Goal: Task Accomplishment & Management: Manage account settings

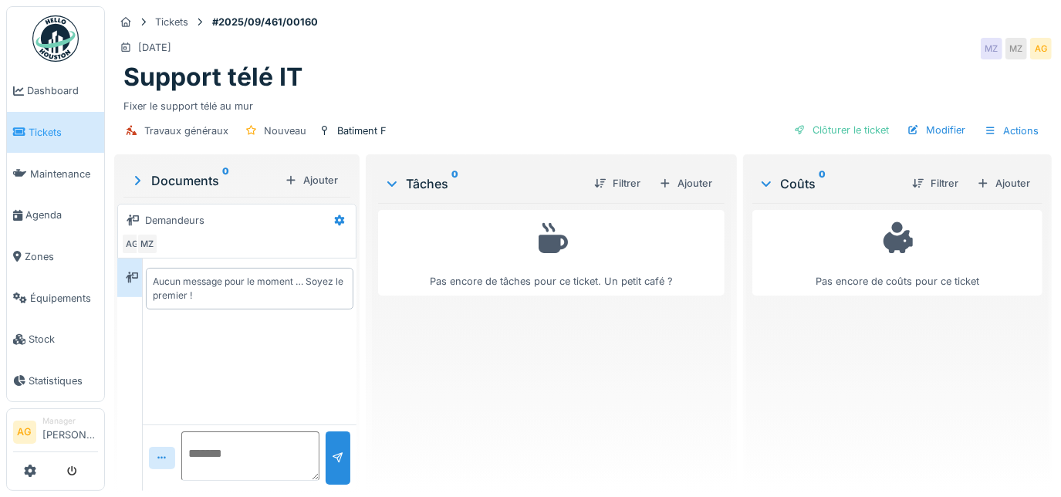
click at [39, 131] on span "Tickets" at bounding box center [63, 132] width 69 height 15
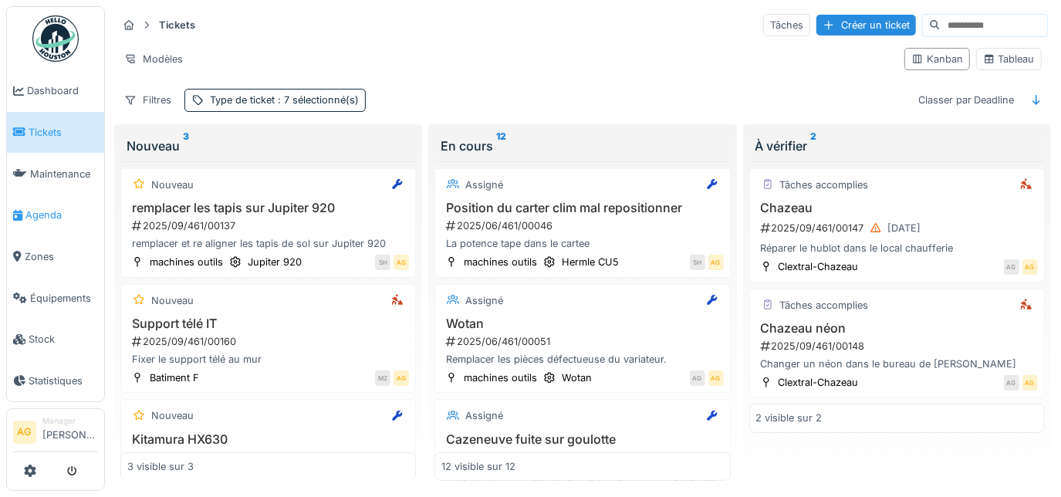
click at [45, 208] on span "Agenda" at bounding box center [61, 215] width 73 height 15
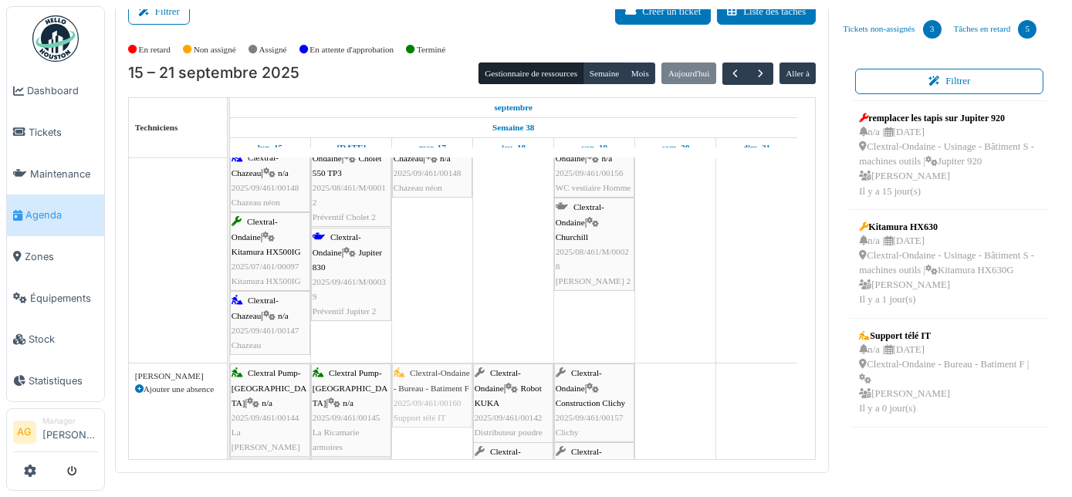
drag, startPoint x: 934, startPoint y: 381, endPoint x: 438, endPoint y: 408, distance: 496.3
click at [438, 408] on div "Filtrer Créer un ticket Liste des tâches Afficher les tâches non assignées *** …" at bounding box center [588, 229] width 963 height 487
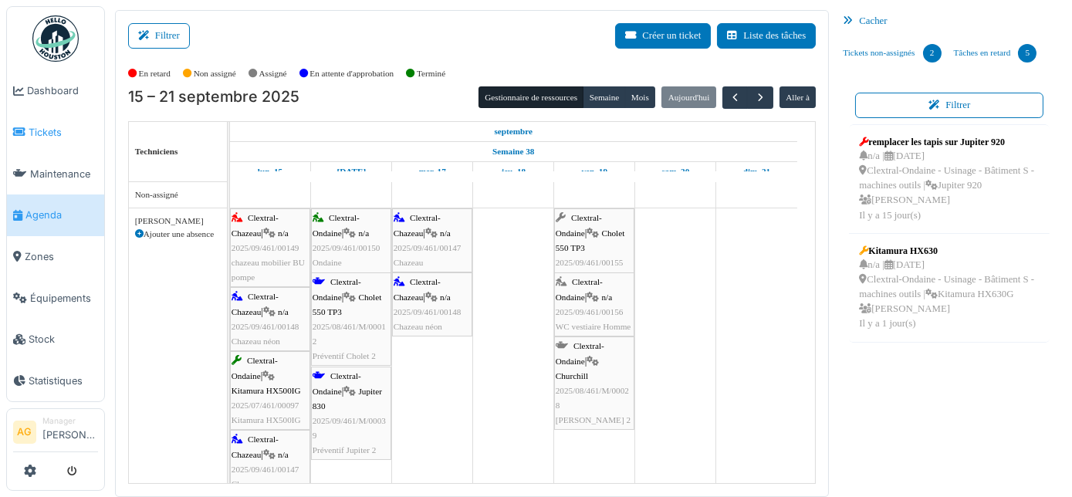
click at [43, 134] on span "Tickets" at bounding box center [63, 132] width 69 height 15
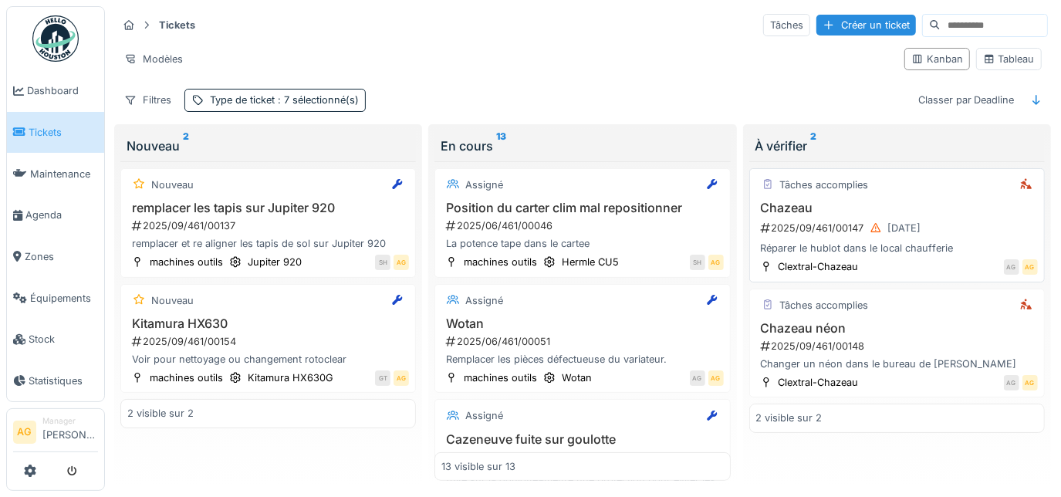
click at [955, 214] on div "Chazeau 2025/09/461/00147 [DATE] Réparer le hublot dans le local chaufferie" at bounding box center [897, 229] width 282 height 56
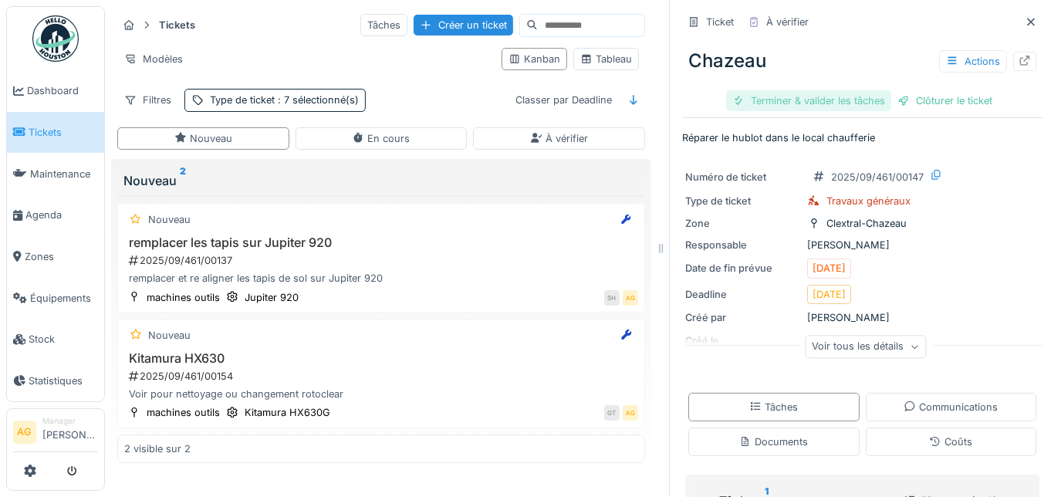
click at [797, 96] on div "Terminer & valider les tâches" at bounding box center [808, 100] width 165 height 21
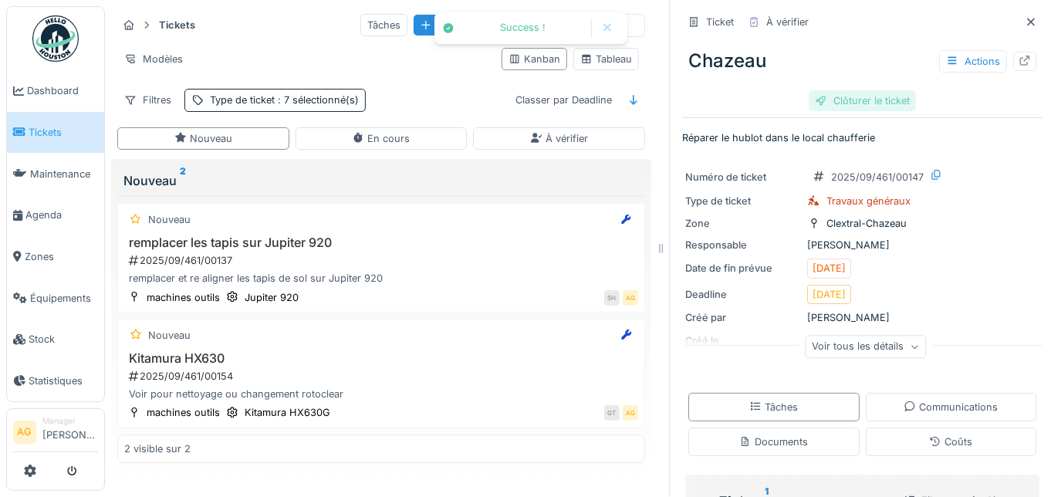
click at [821, 94] on div "Clôturer le ticket" at bounding box center [862, 100] width 107 height 21
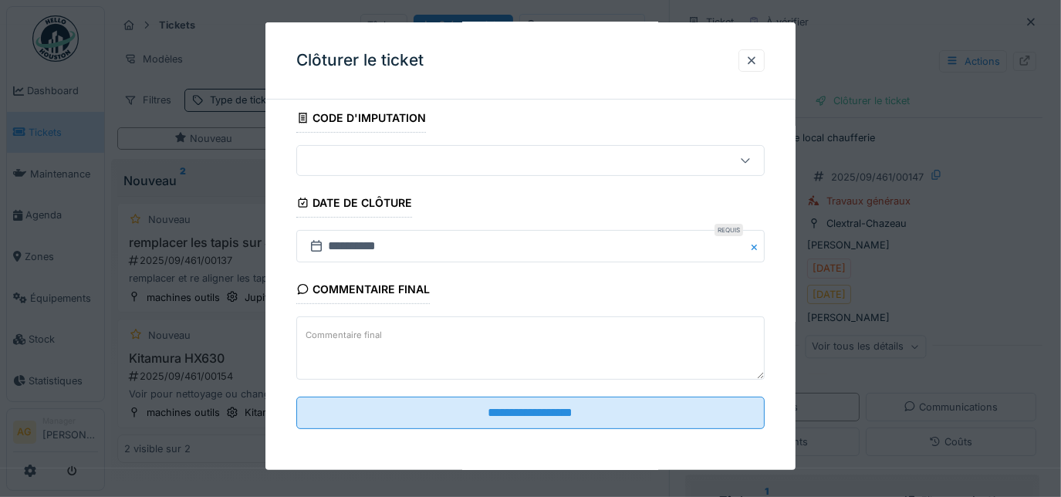
scroll to position [10, 0]
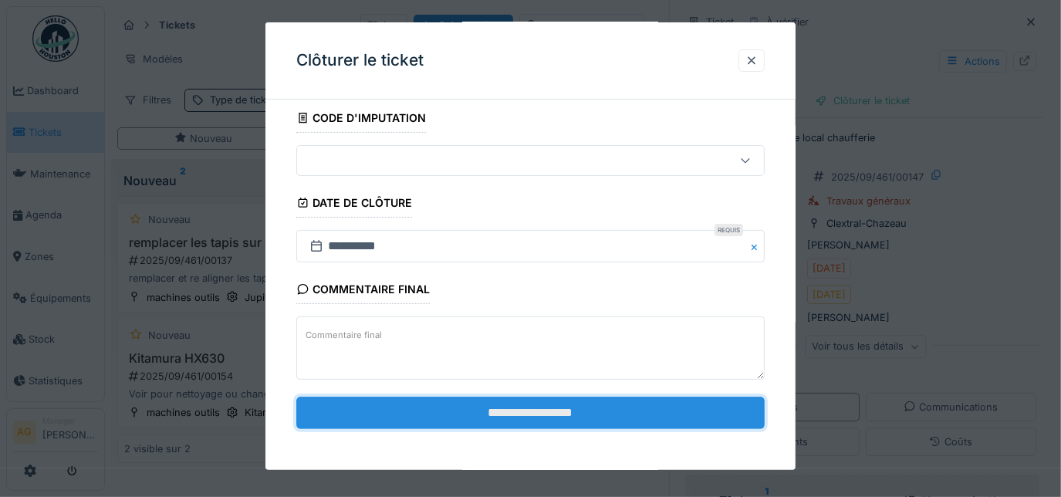
click at [493, 408] on input "**********" at bounding box center [530, 413] width 469 height 32
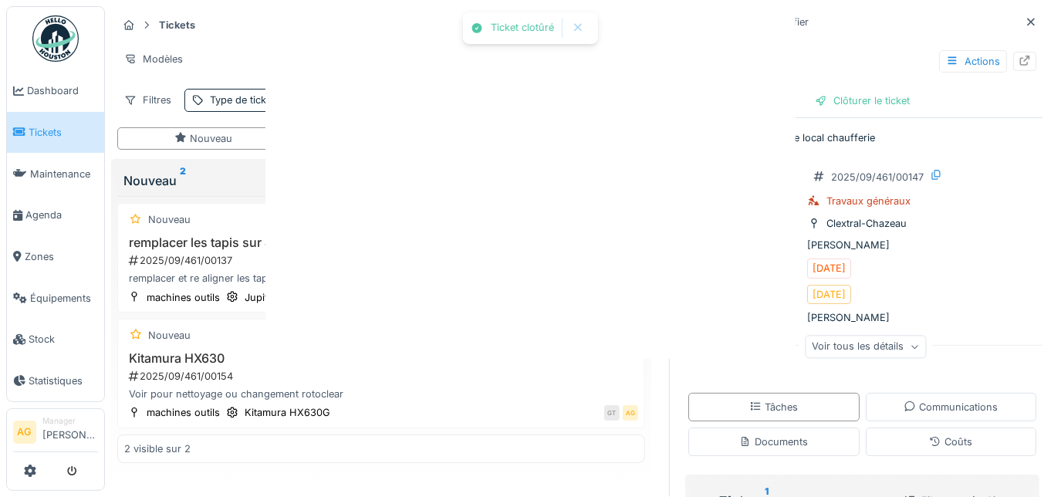
scroll to position [0, 0]
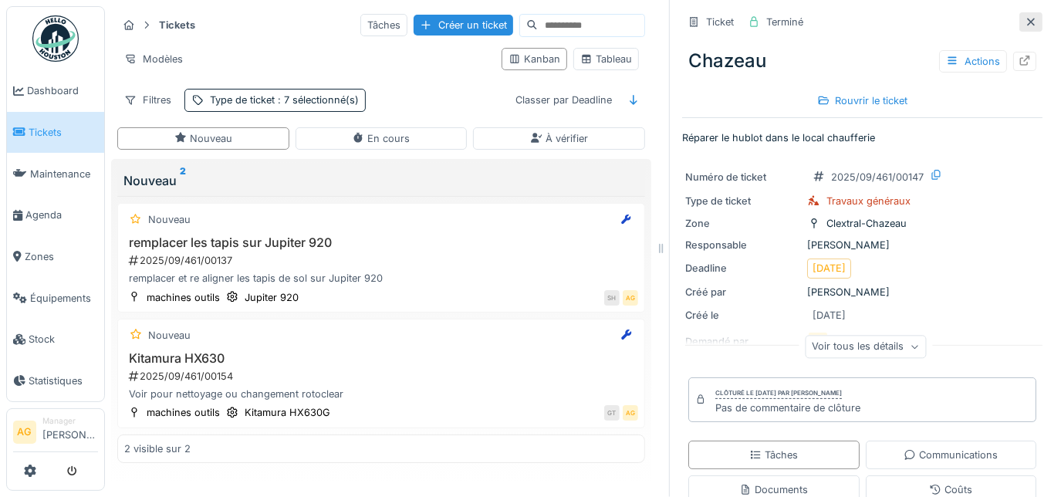
click at [1025, 17] on icon at bounding box center [1031, 22] width 12 height 10
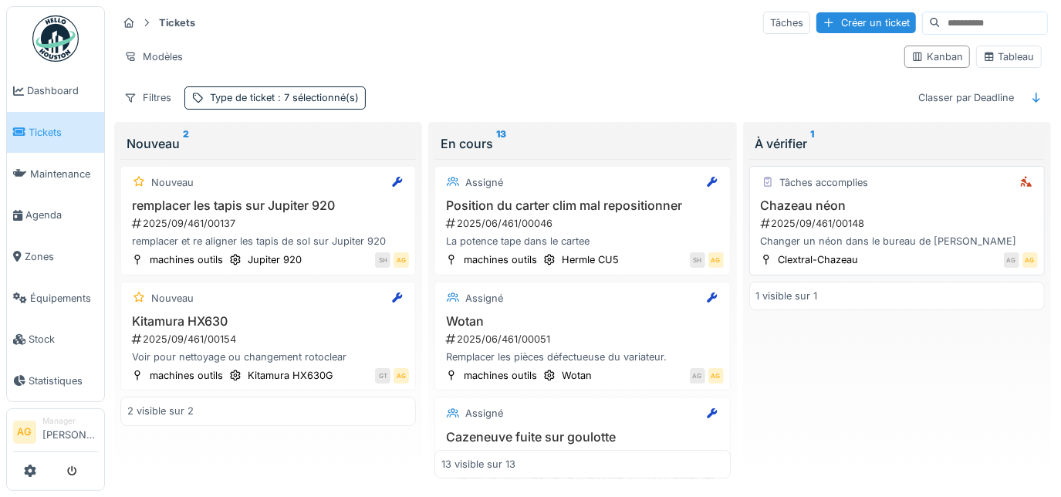
click at [877, 216] on div "2025/09/461/00148" at bounding box center [899, 223] width 279 height 15
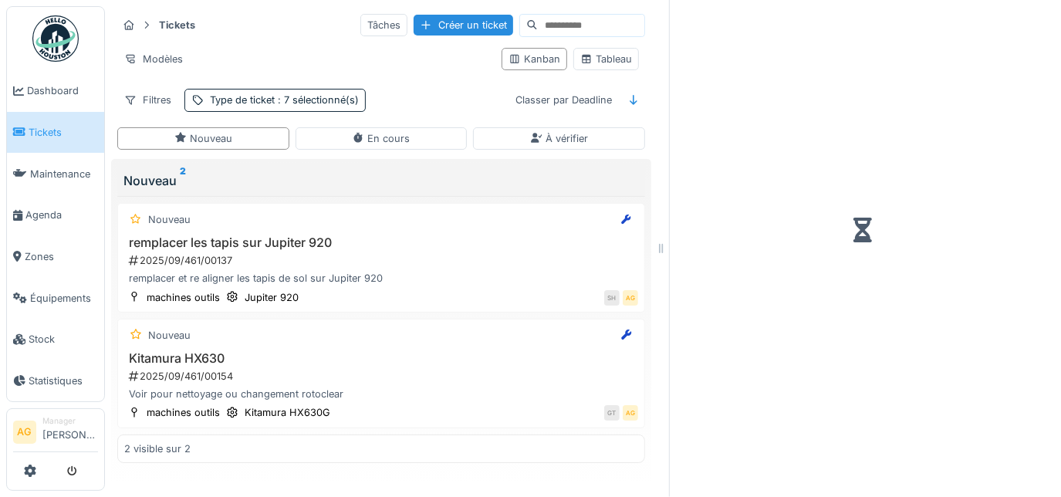
scroll to position [10, 0]
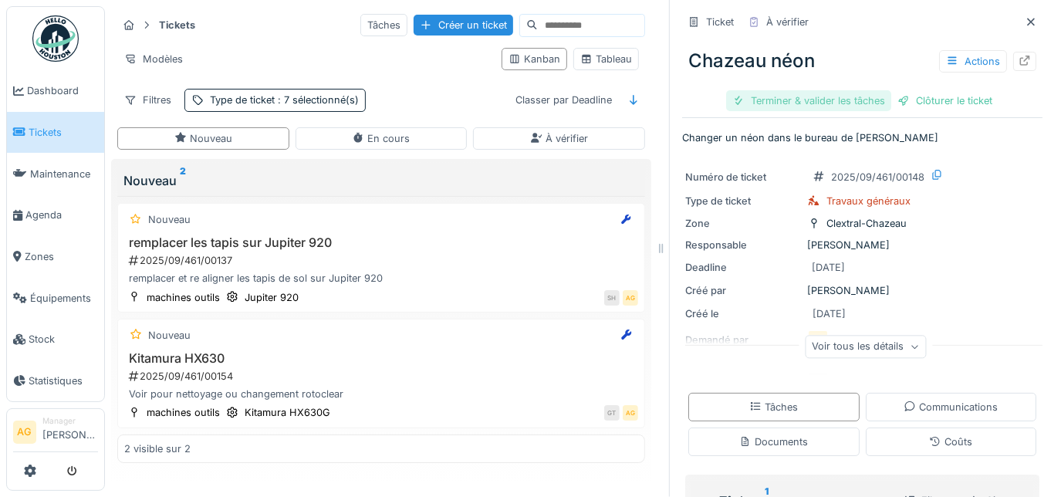
click at [794, 97] on div "Terminer & valider les tâches" at bounding box center [808, 100] width 165 height 21
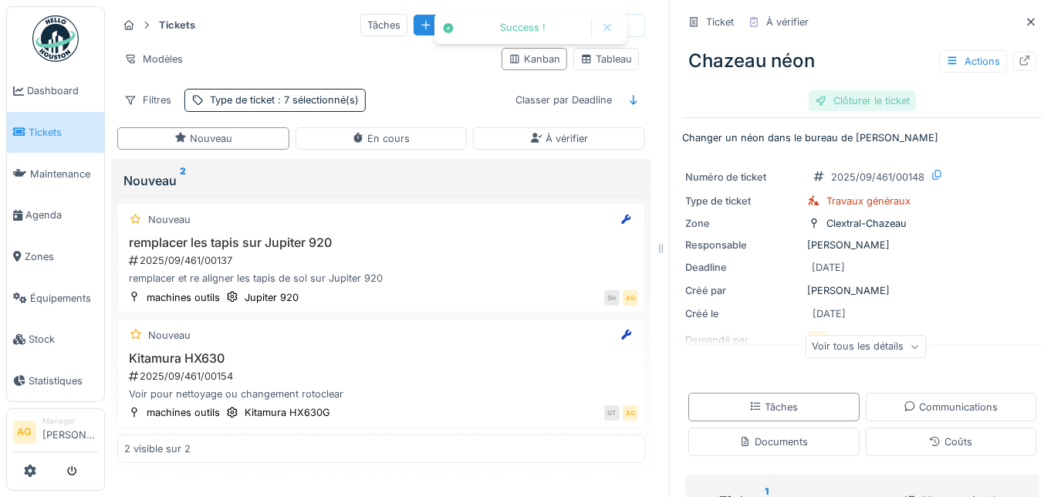
click at [817, 92] on div "Clôturer le ticket" at bounding box center [862, 100] width 107 height 21
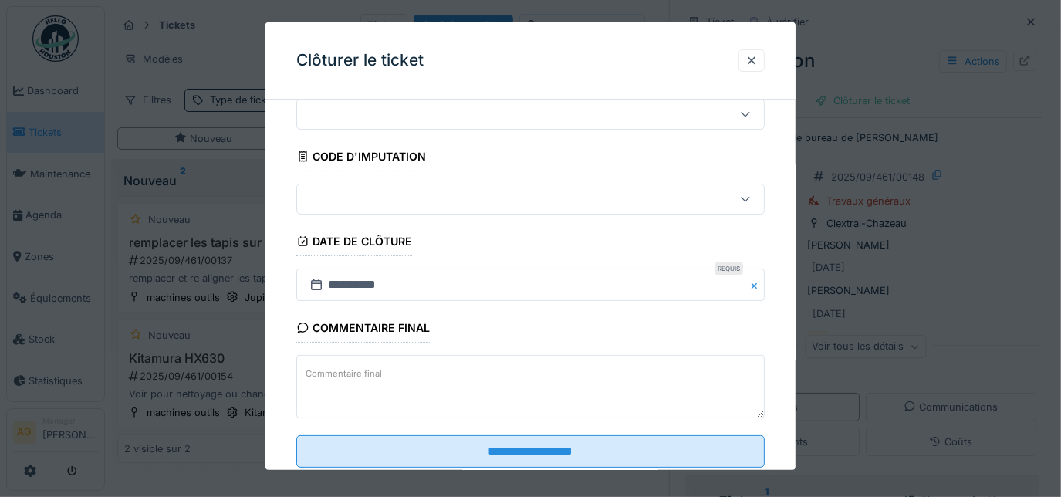
scroll to position [93, 0]
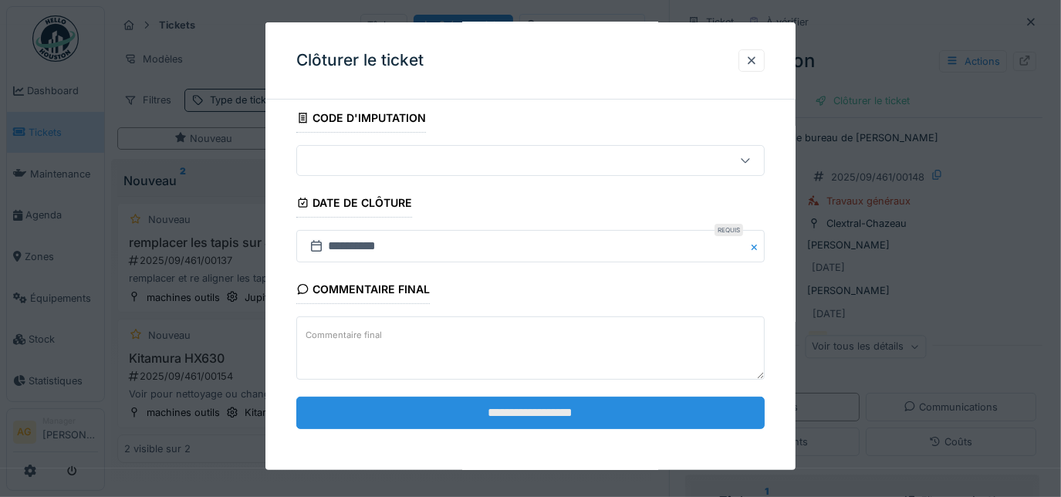
click at [548, 421] on input "**********" at bounding box center [530, 413] width 469 height 32
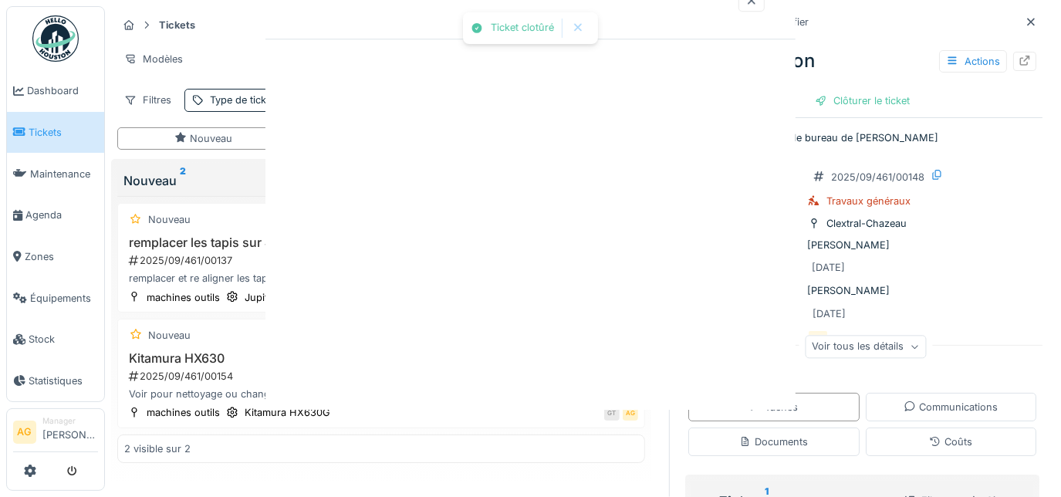
scroll to position [0, 0]
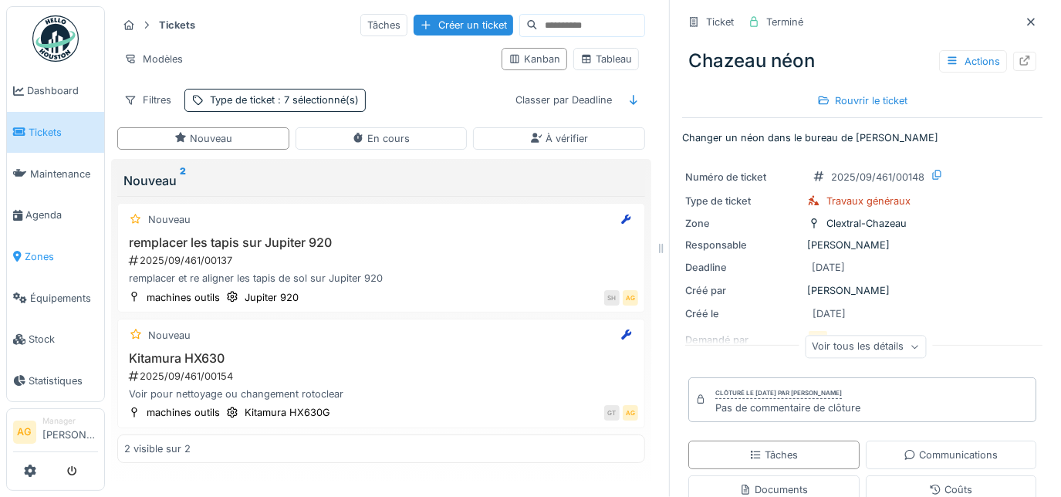
click at [42, 253] on span "Zones" at bounding box center [61, 256] width 73 height 15
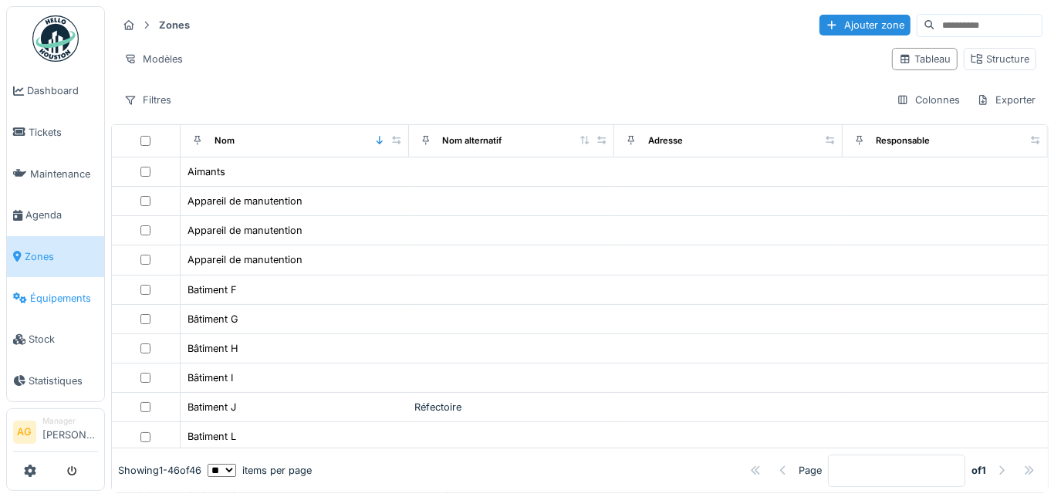
click at [33, 291] on span "Équipements" at bounding box center [64, 298] width 68 height 15
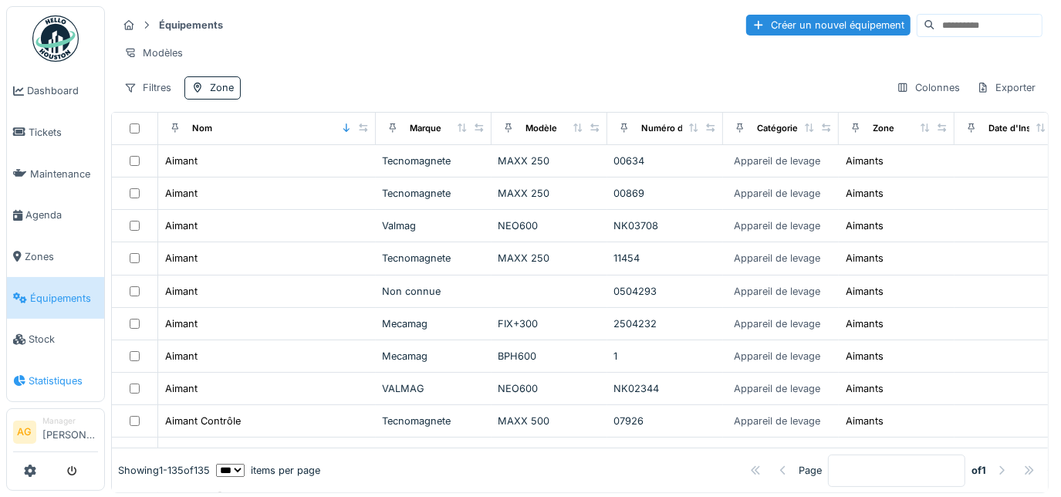
click at [69, 374] on span "Statistiques" at bounding box center [63, 381] width 69 height 15
click at [50, 374] on span "Statistiques" at bounding box center [63, 381] width 69 height 15
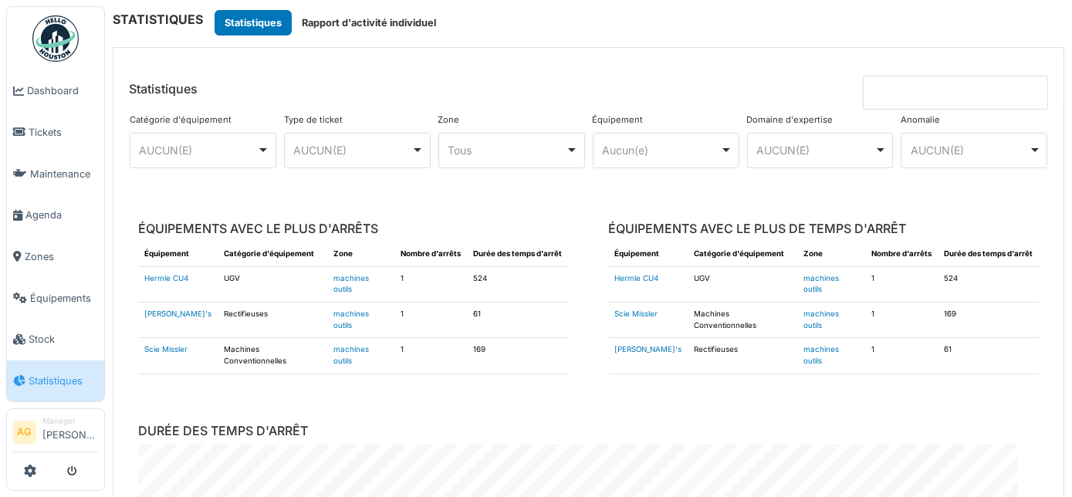
click at [968, 87] on input at bounding box center [955, 93] width 185 height 34
click at [888, 89] on input at bounding box center [955, 93] width 185 height 34
click at [40, 100] on link "Dashboard" at bounding box center [55, 91] width 97 height 42
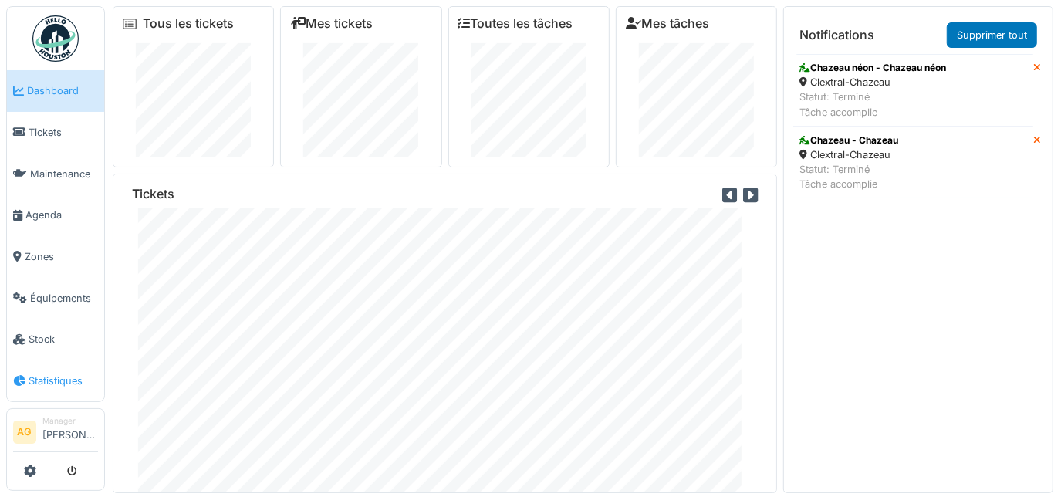
click at [45, 376] on link "Statistiques" at bounding box center [55, 381] width 97 height 42
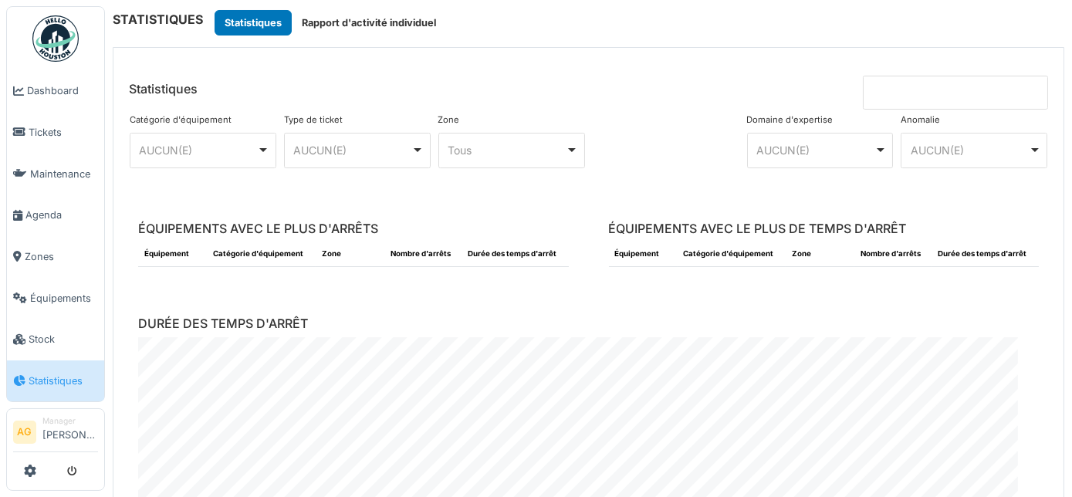
click at [408, 152] on div "AUCUN(E) Remove item" at bounding box center [357, 150] width 134 height 22
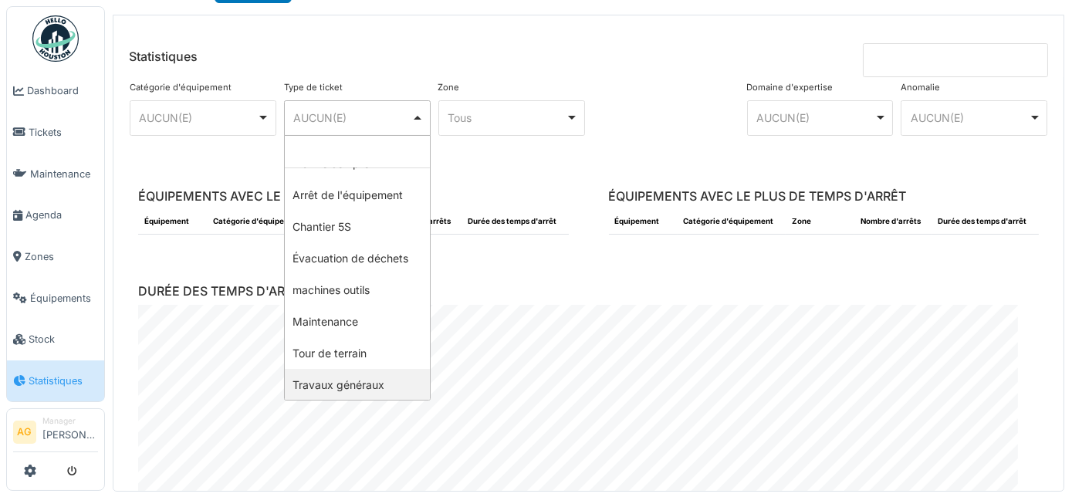
scroll to position [46, 0]
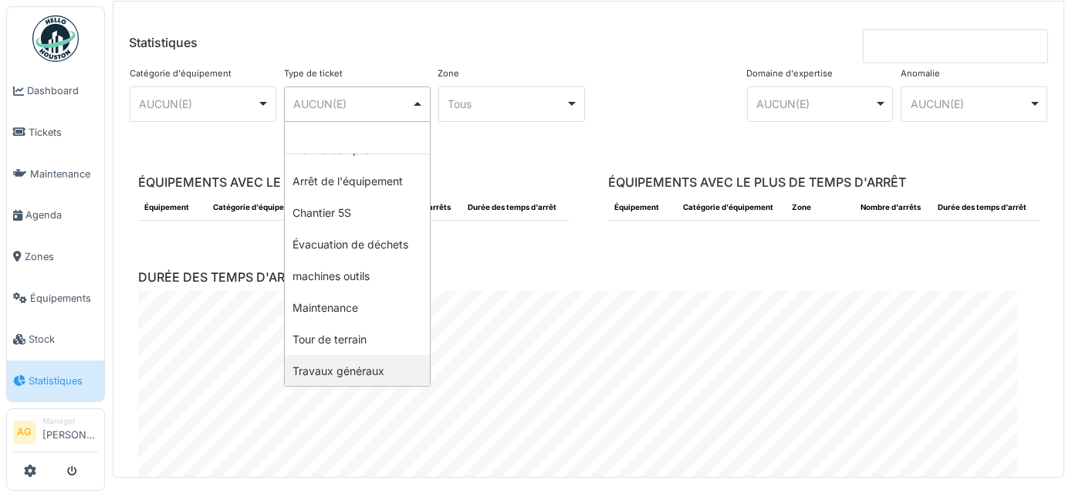
select select "****"
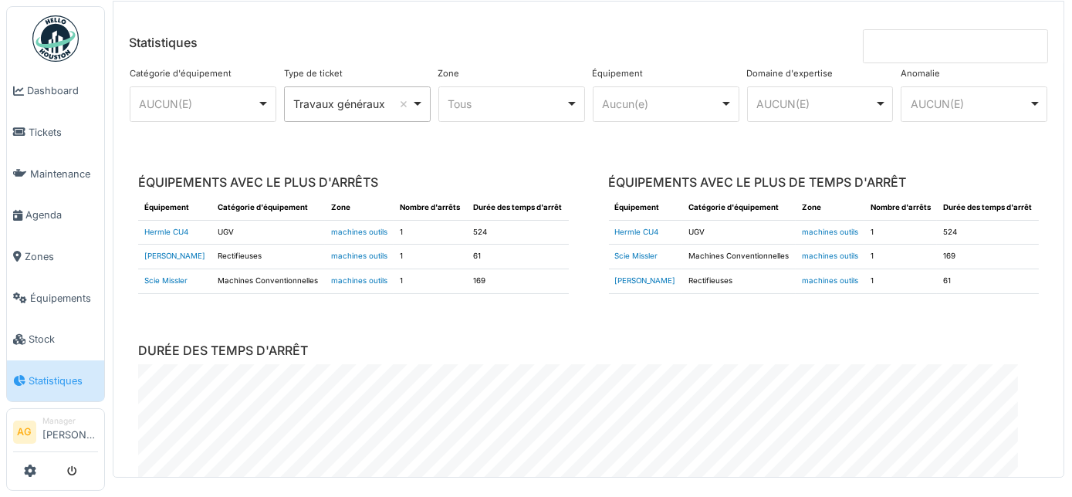
scroll to position [0, 0]
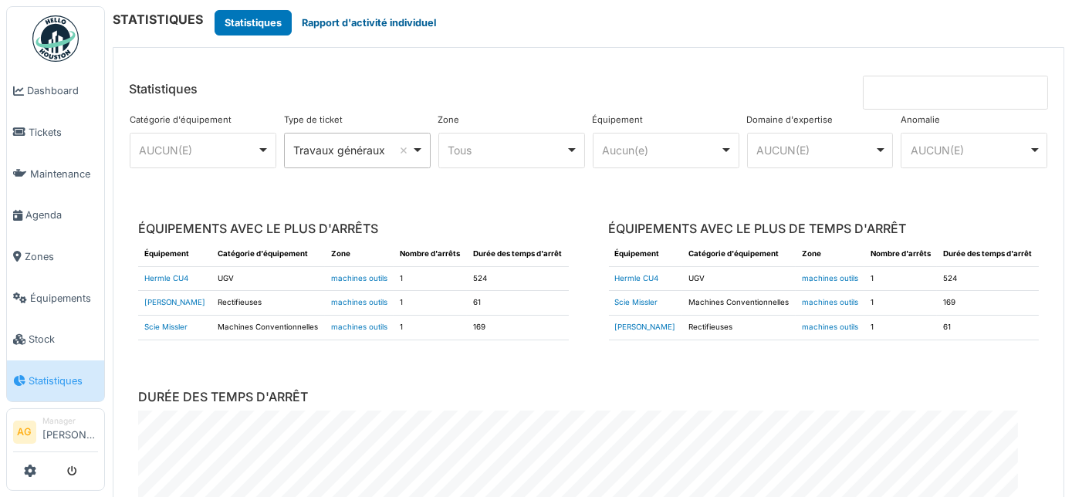
click at [401, 24] on button "Rapport d'activité individuel" at bounding box center [369, 22] width 154 height 25
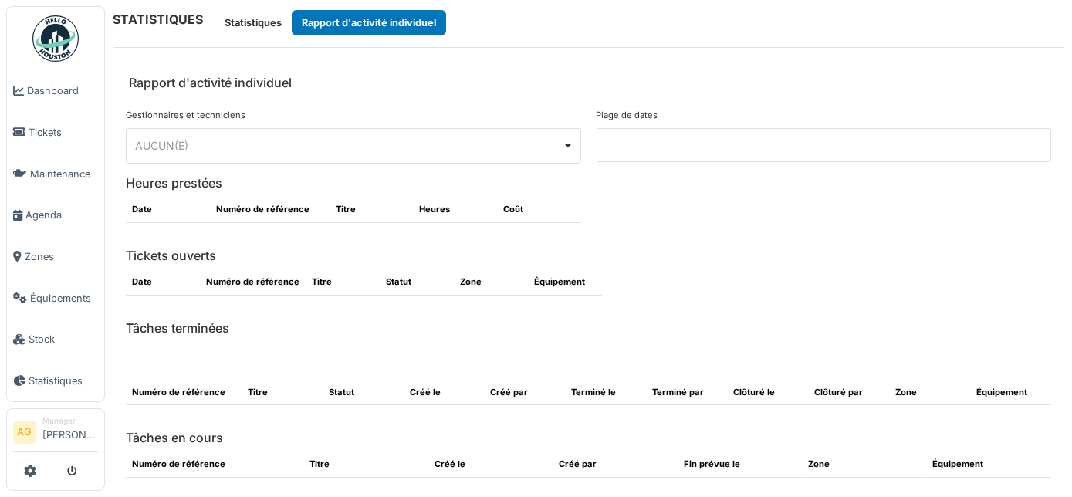
click at [618, 146] on input at bounding box center [824, 145] width 455 height 34
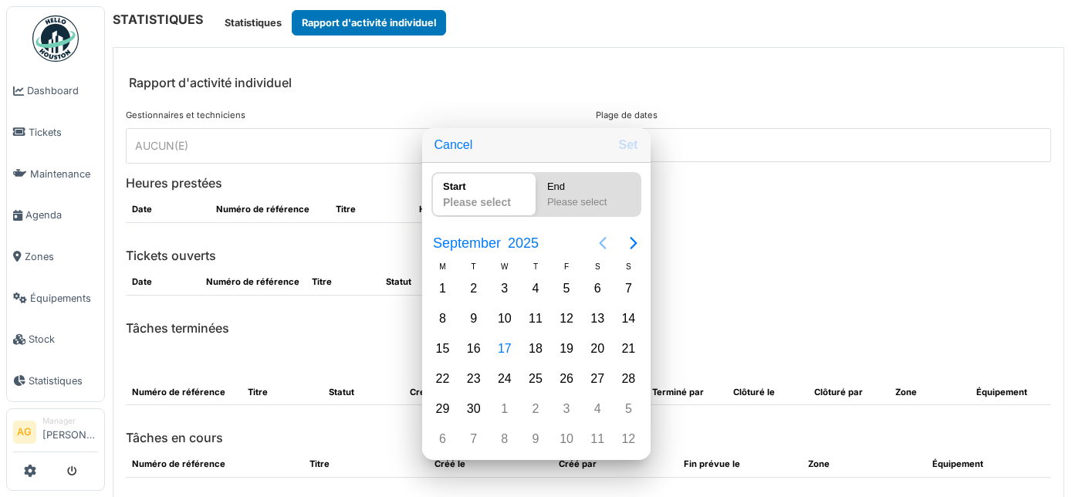
click at [601, 252] on icon "Previous page" at bounding box center [603, 243] width 19 height 19
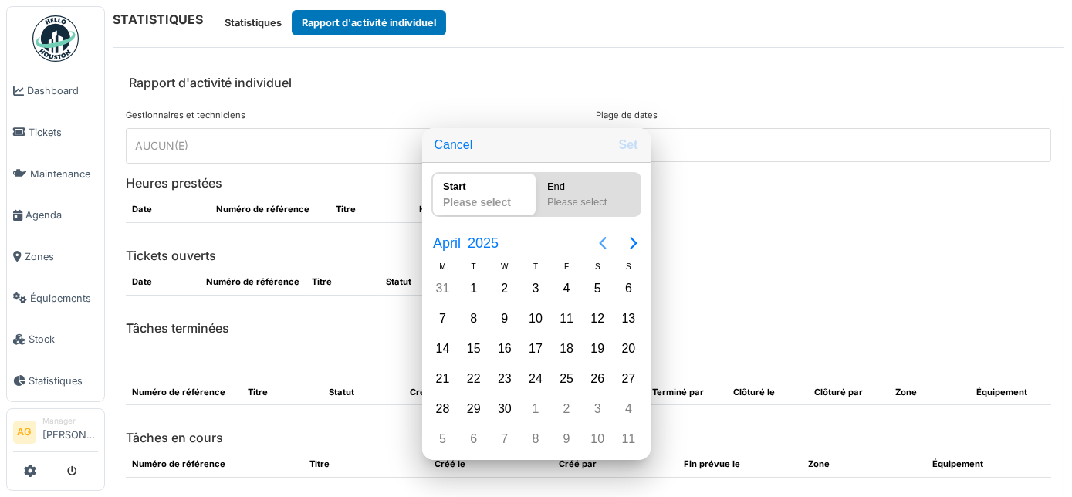
click at [599, 252] on icon "Previous page" at bounding box center [603, 243] width 19 height 19
click at [599, 299] on div "1" at bounding box center [597, 288] width 23 height 23
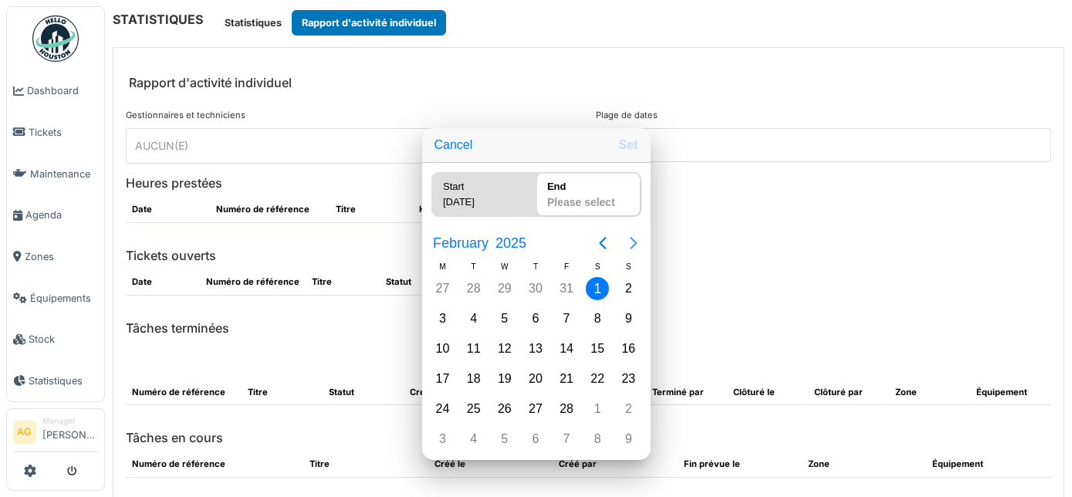
click at [635, 249] on icon "Next page" at bounding box center [633, 243] width 7 height 12
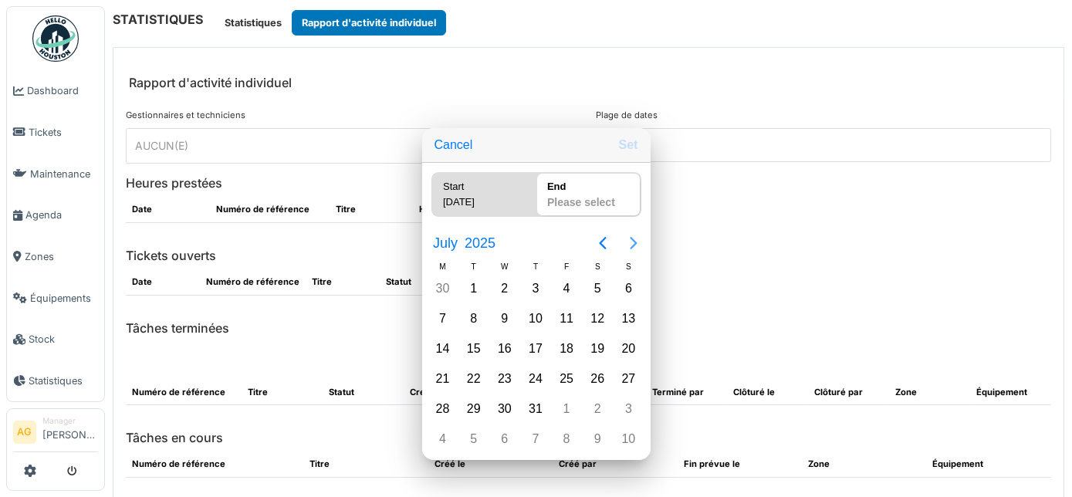
click at [635, 249] on icon "Next page" at bounding box center [633, 243] width 7 height 12
click at [601, 249] on icon "Previous page" at bounding box center [602, 243] width 7 height 12
click at [503, 358] on div "17" at bounding box center [504, 348] width 23 height 23
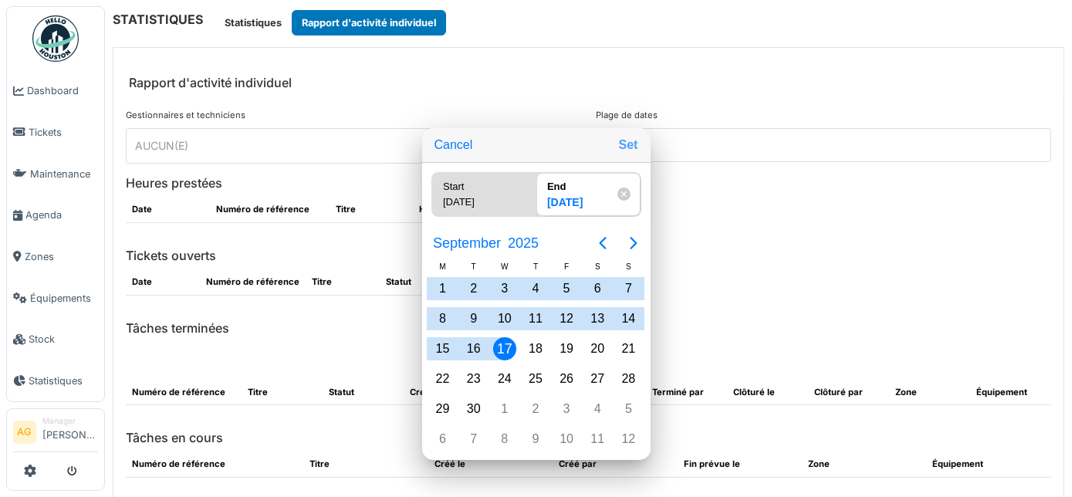
click at [630, 158] on button "Set" at bounding box center [629, 145] width 32 height 28
type input "**********"
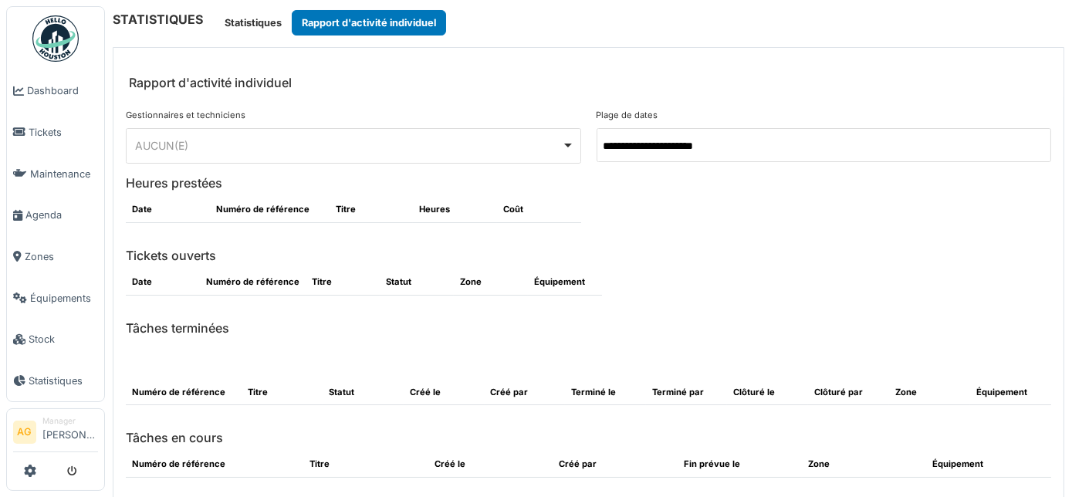
click at [556, 142] on div "AUCUN(E) Remove item" at bounding box center [349, 145] width 427 height 16
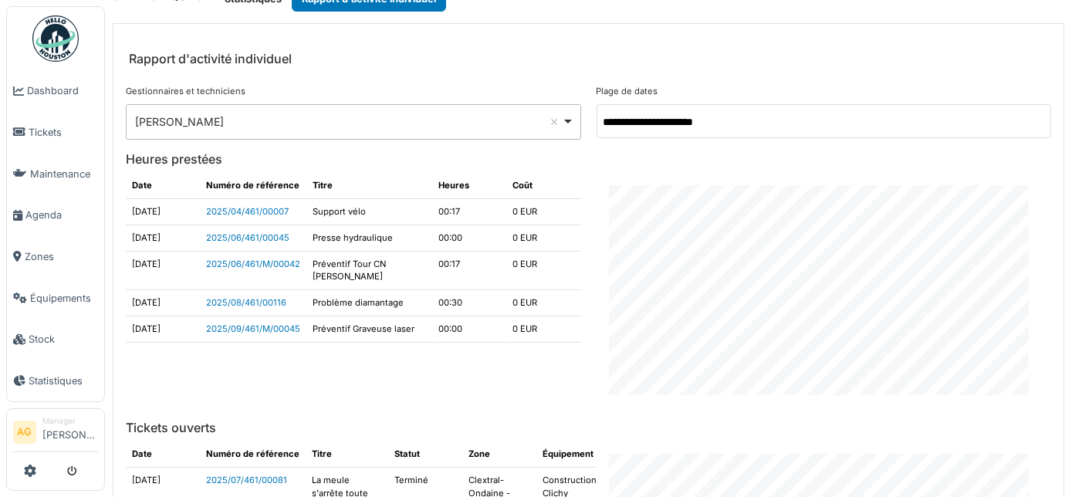
click at [560, 124] on div "Maxime Gogel Remove item" at bounding box center [354, 121] width 442 height 22
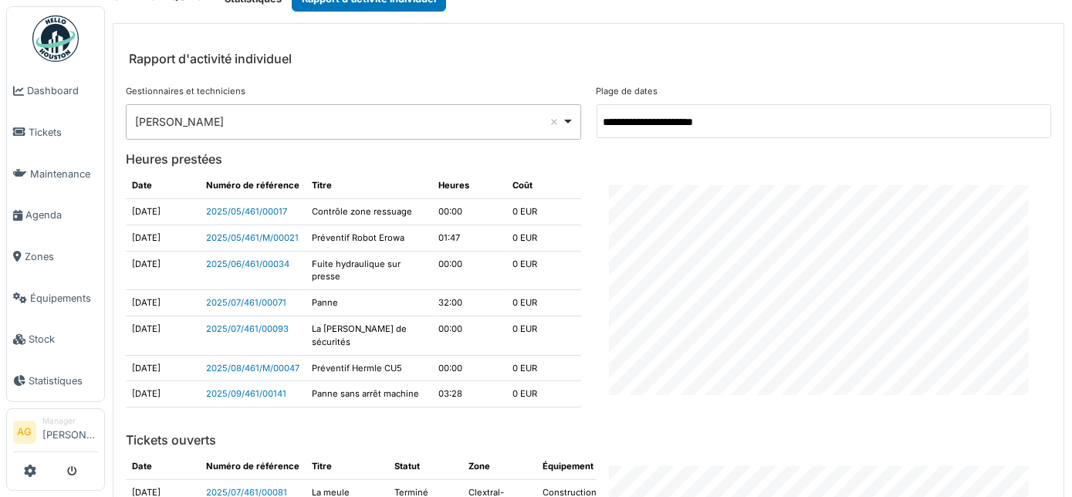
click at [393, 130] on div "Maxime Zabinski Remove item" at bounding box center [354, 121] width 442 height 22
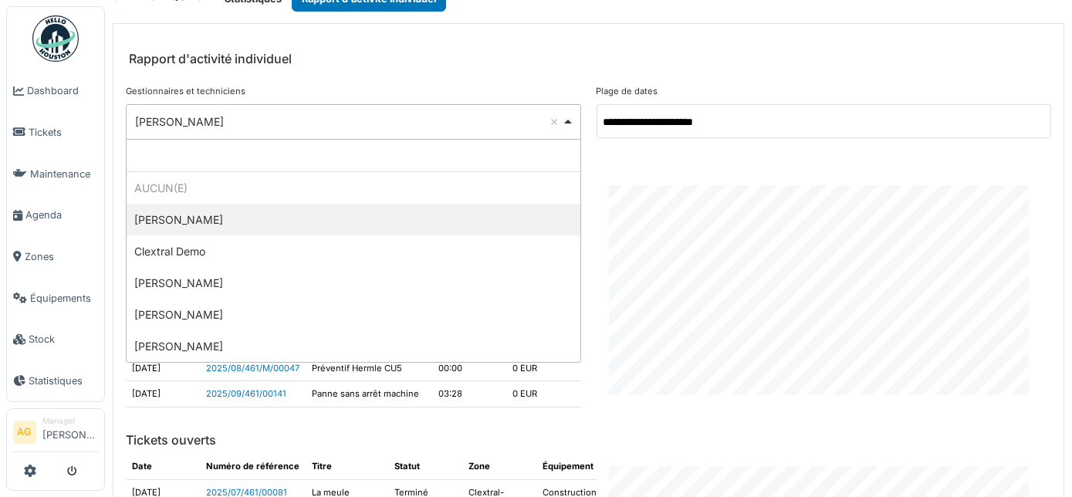
select select "**********"
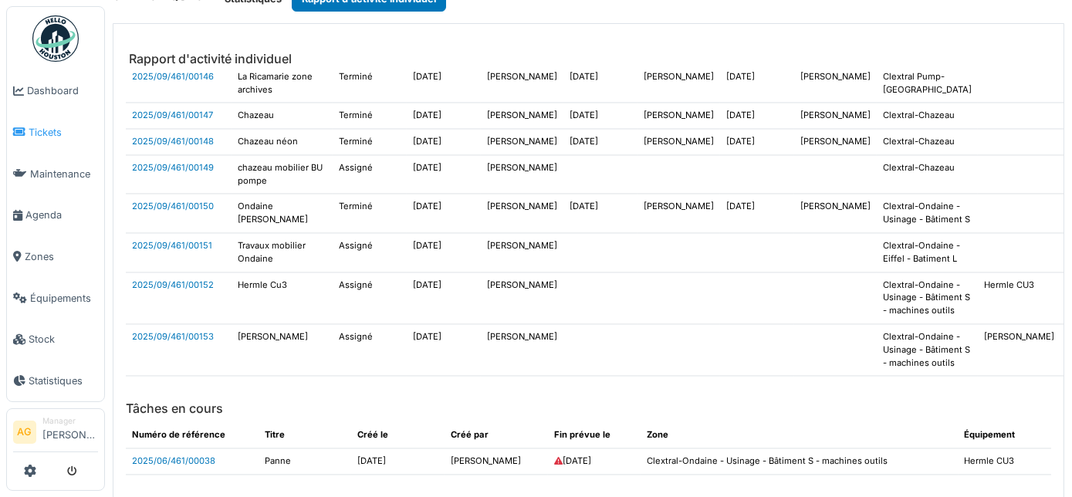
scroll to position [19017, 0]
click at [66, 91] on span "Dashboard" at bounding box center [62, 90] width 71 height 15
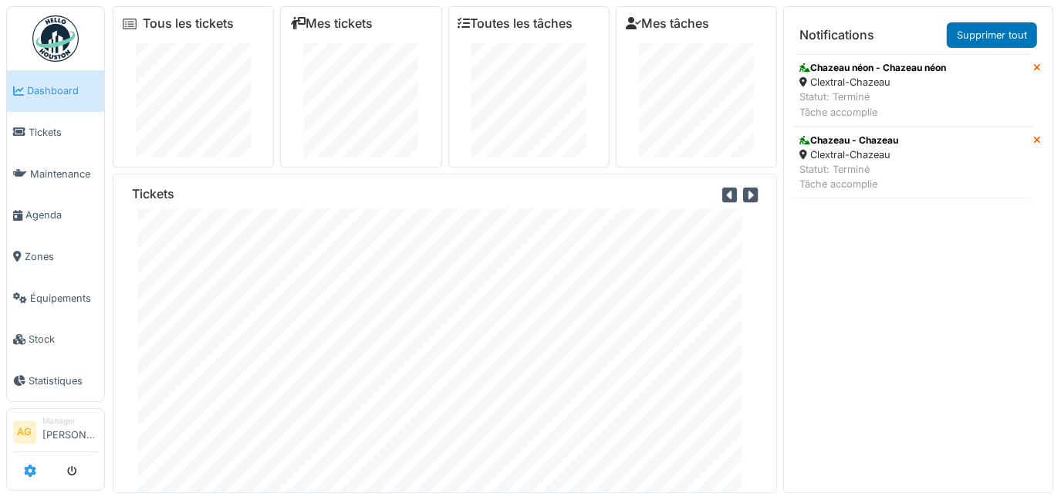
click at [25, 472] on icon at bounding box center [30, 471] width 12 height 12
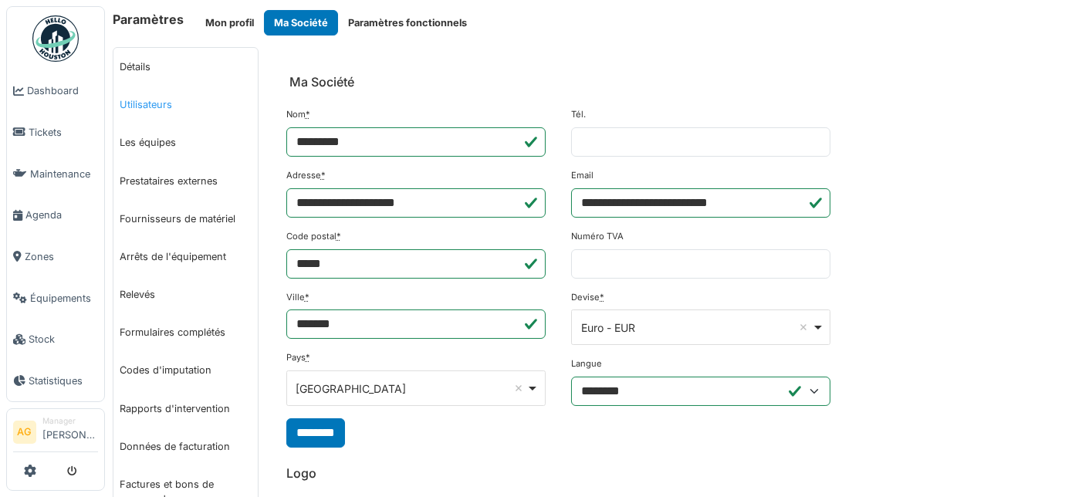
click at [152, 104] on link "Utilisateurs" at bounding box center [185, 105] width 144 height 38
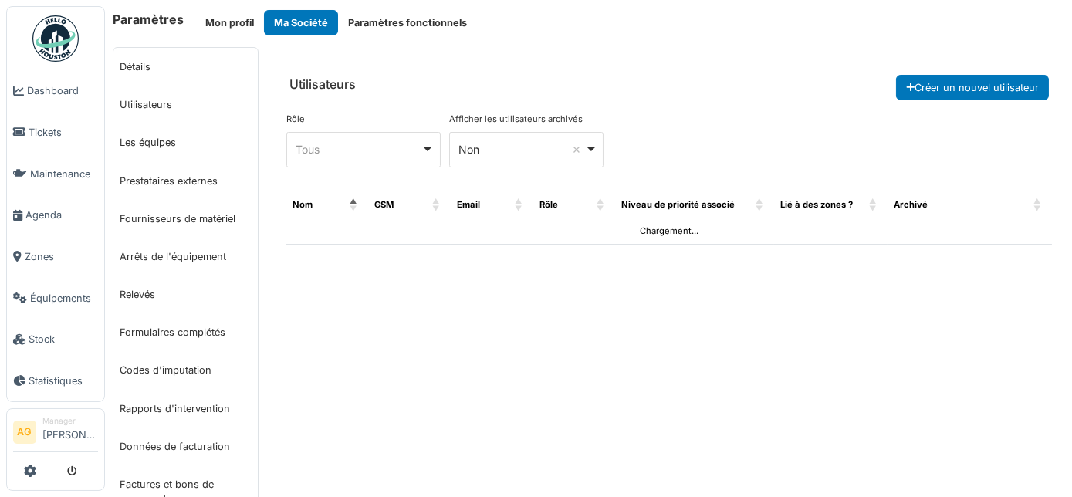
select select "***"
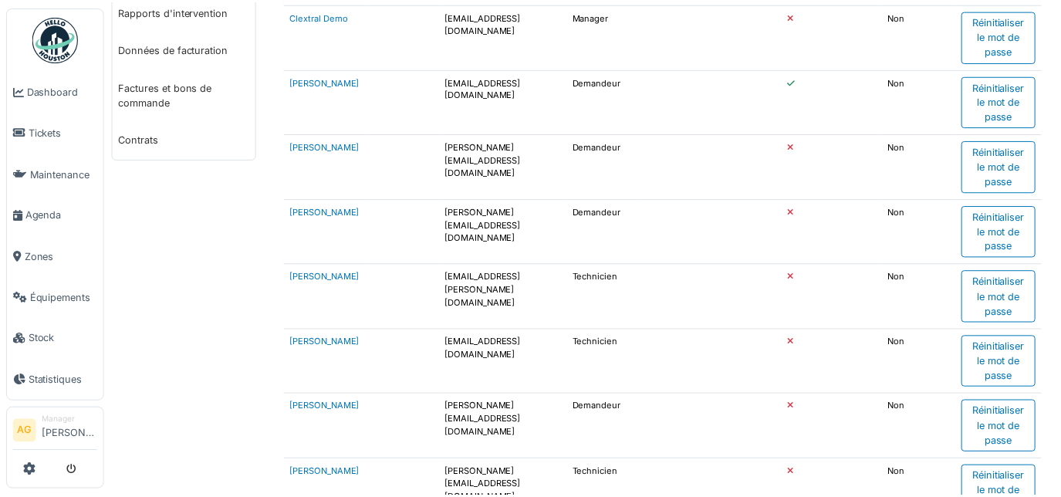
scroll to position [421, 0]
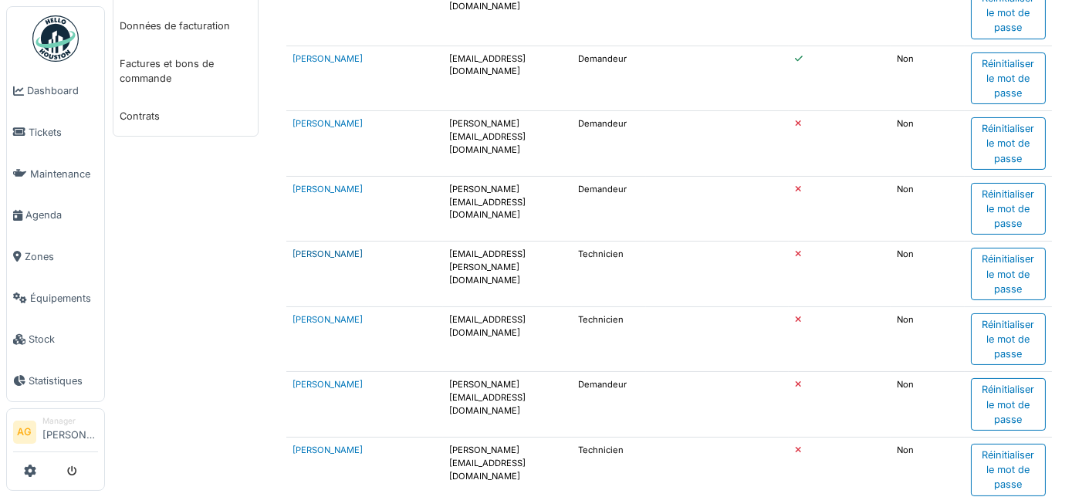
click at [316, 259] on link "[PERSON_NAME]" at bounding box center [328, 254] width 70 height 11
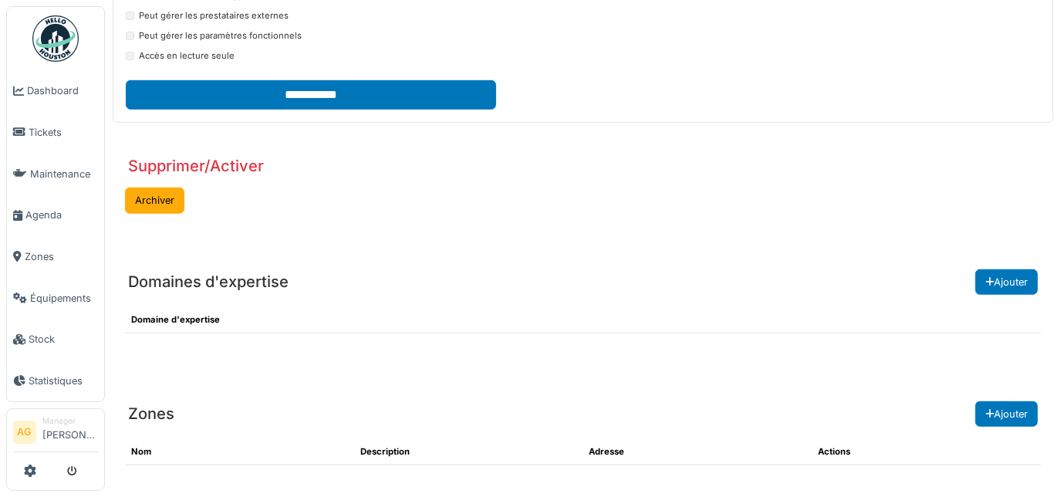
scroll to position [601, 0]
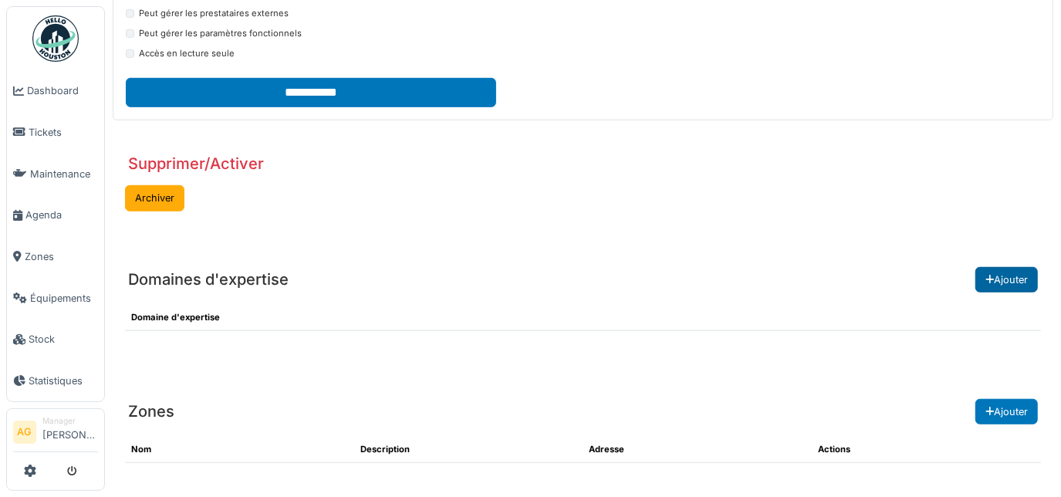
click at [1000, 279] on button "Ajouter" at bounding box center [1007, 279] width 63 height 25
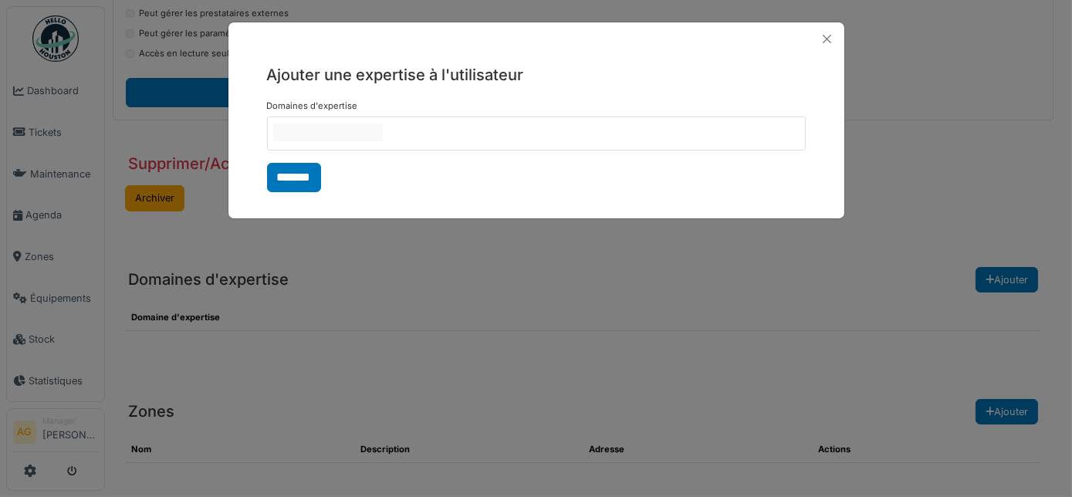
click at [383, 141] on input "null" at bounding box center [328, 133] width 110 height 18
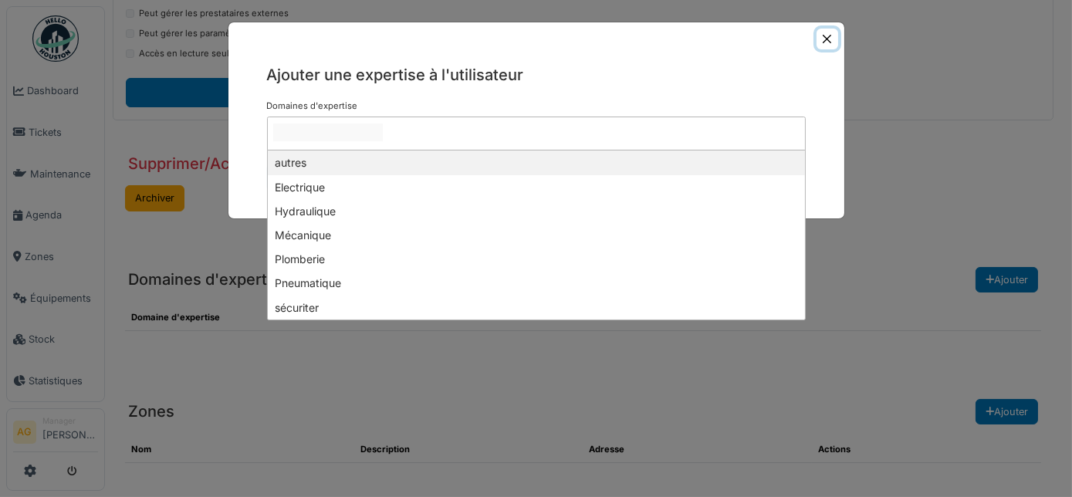
click at [829, 35] on button "Close" at bounding box center [827, 39] width 21 height 21
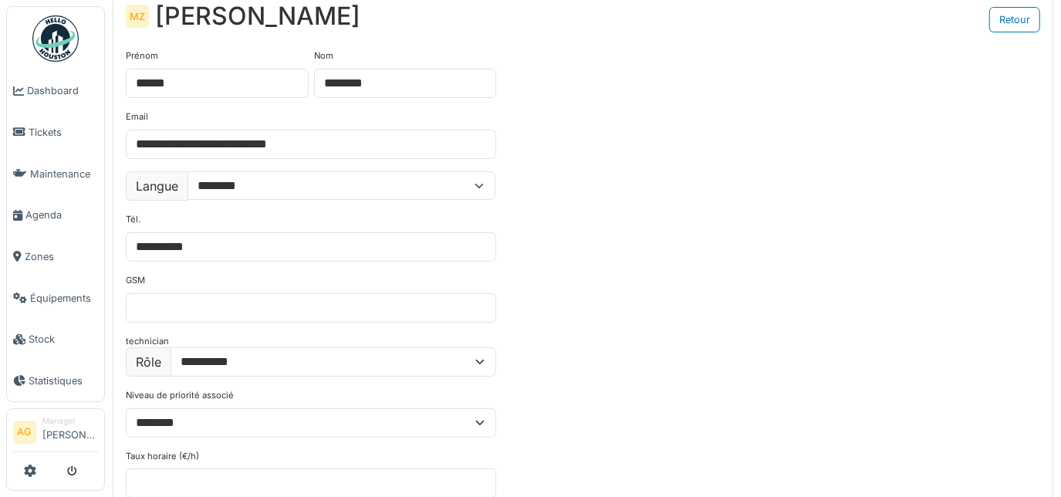
scroll to position [0, 0]
